Goal: Navigation & Orientation: Find specific page/section

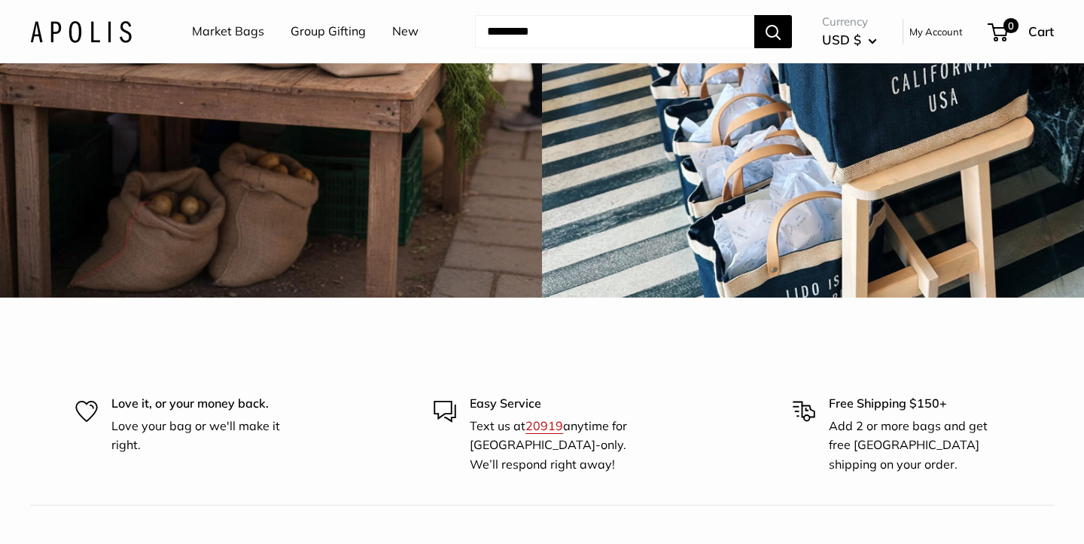
scroll to position [4430, 0]
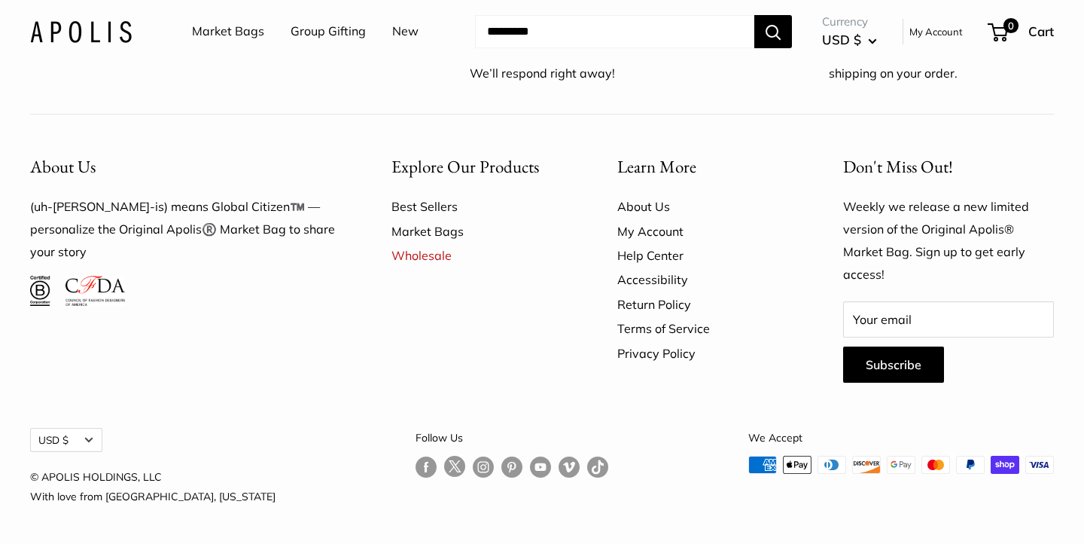
click at [111, 38] on img at bounding box center [81, 31] width 102 height 22
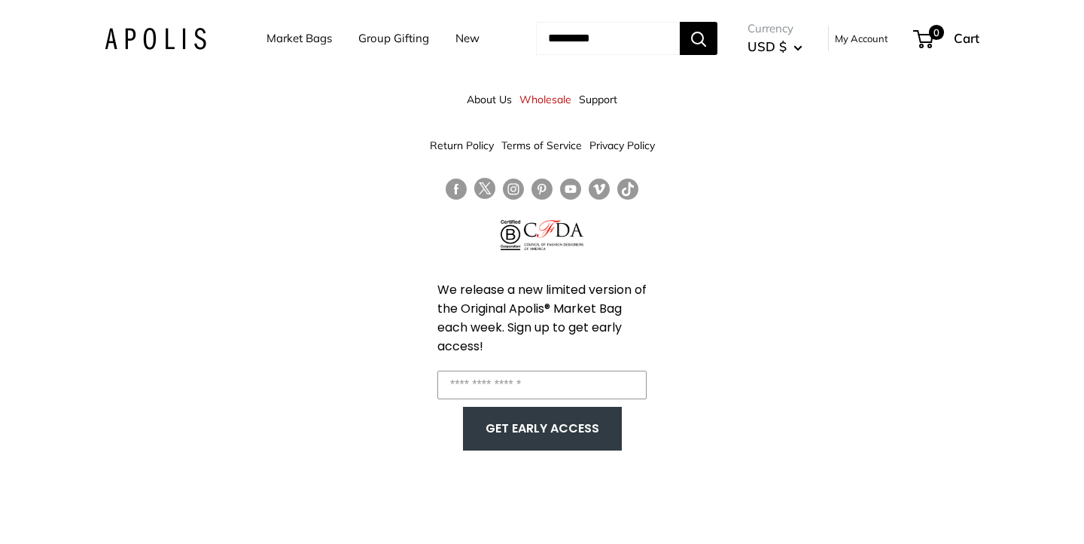
click at [282, 50] on li "Market Bags" at bounding box center [298, 38] width 65 height 47
click at [281, 35] on link "Market Bags" at bounding box center [298, 38] width 65 height 21
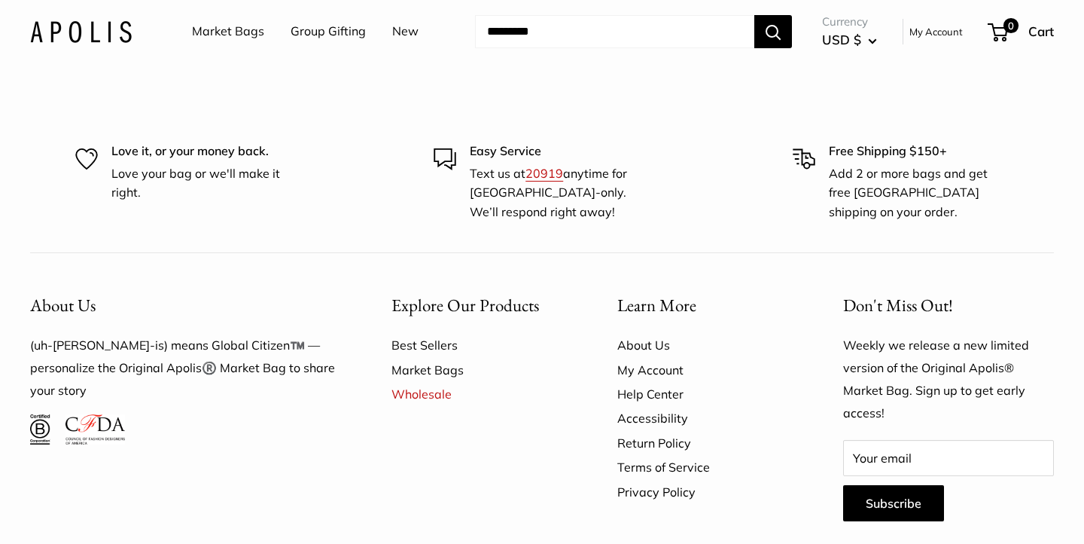
scroll to position [4419, 0]
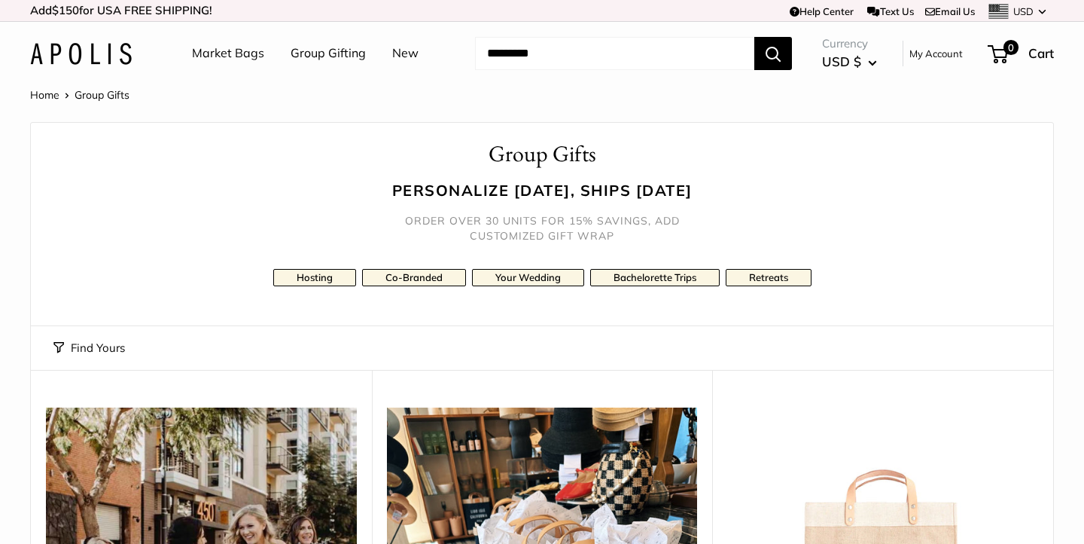
click at [102, 354] on button "Find Yours" at bounding box center [89, 347] width 72 height 21
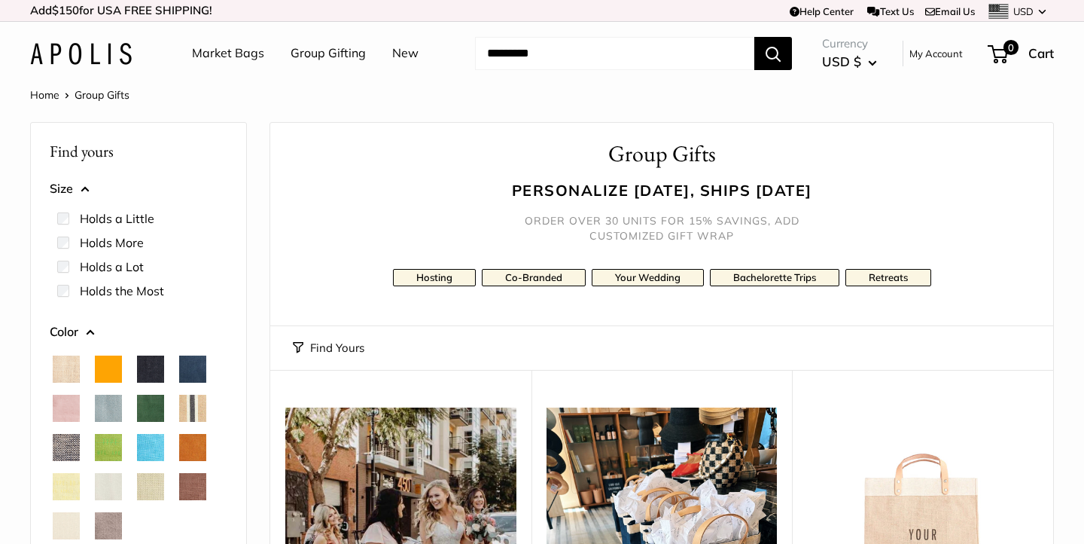
click at [347, 239] on div "Personalize today, ships tomorrow Order over 30 units for 15% savings, add cust…" at bounding box center [662, 211] width 738 height 64
click at [653, 283] on link "Your Wedding" at bounding box center [648, 277] width 112 height 17
